Goal: Task Accomplishment & Management: Use online tool/utility

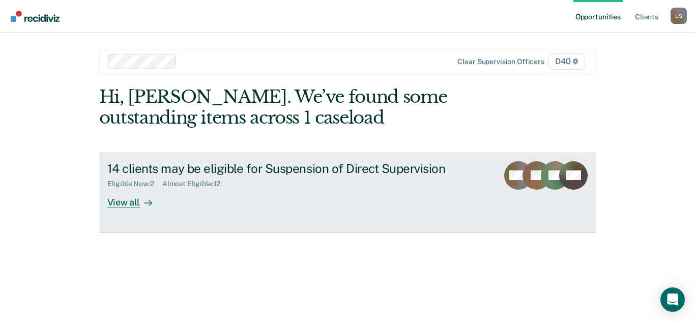
click at [336, 200] on div "14 clients may be eligible for Suspension of Direct Supervision Eligible Now : …" at bounding box center [298, 184] width 382 height 47
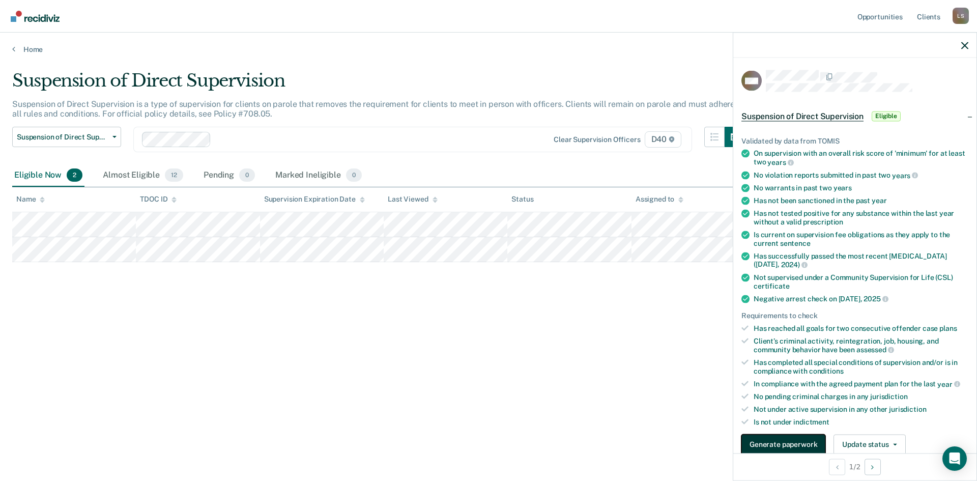
click at [694, 322] on button "Generate paperwork" at bounding box center [783, 444] width 84 height 20
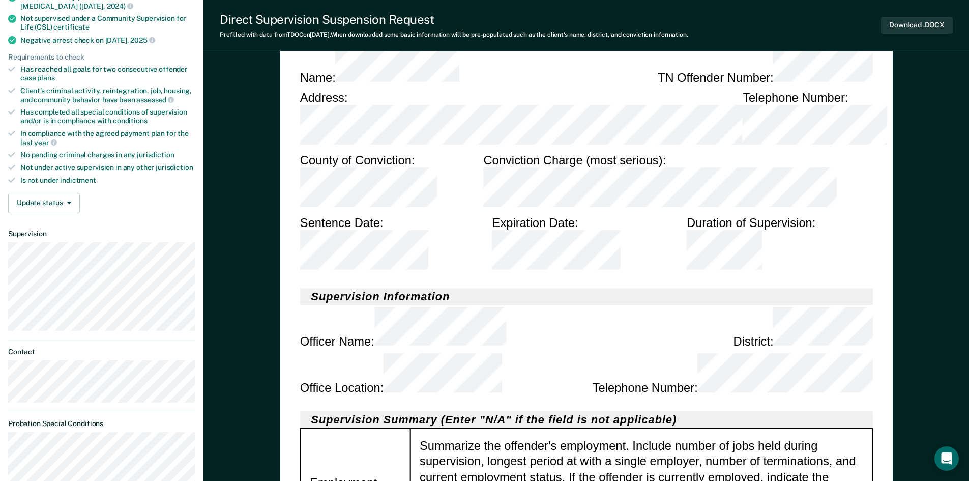
scroll to position [51, 0]
